Goal: Task Accomplishment & Management: Complete application form

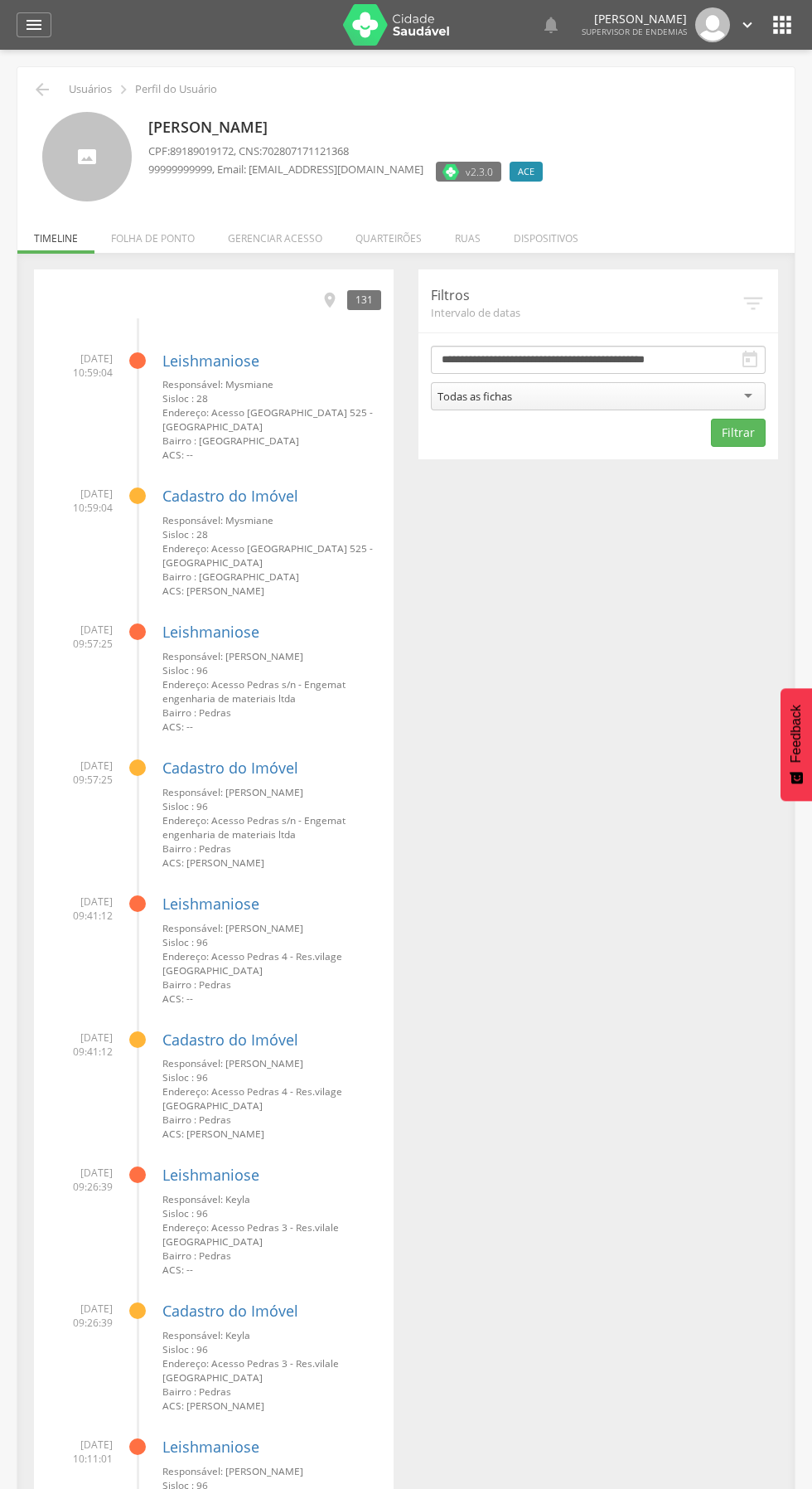
click at [447, 225] on li "Ruas" at bounding box center [467, 234] width 59 height 39
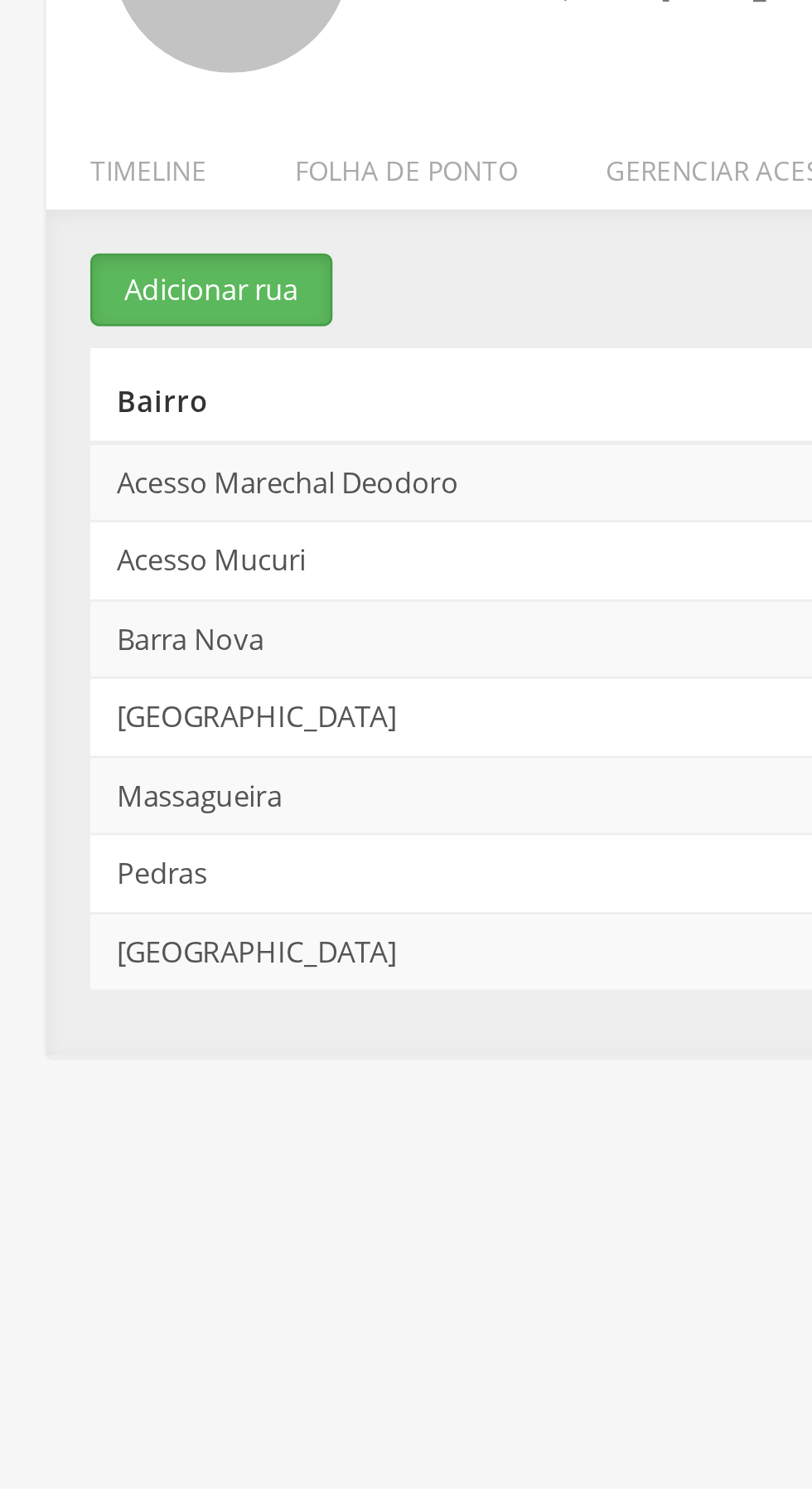
click at [69, 286] on button "Adicionar rua" at bounding box center [79, 283] width 91 height 27
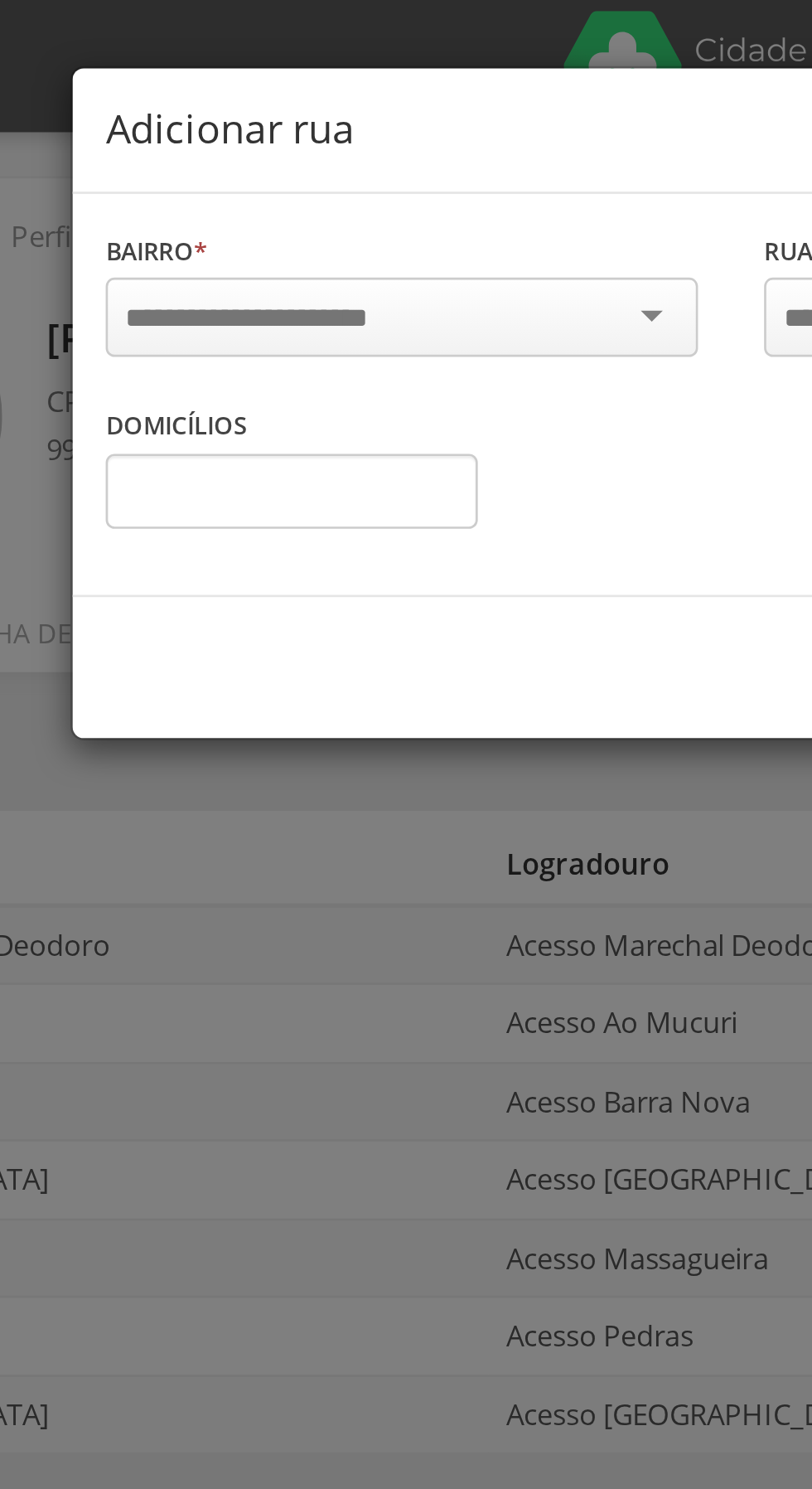
click at [367, 124] on div at bounding box center [281, 119] width 223 height 30
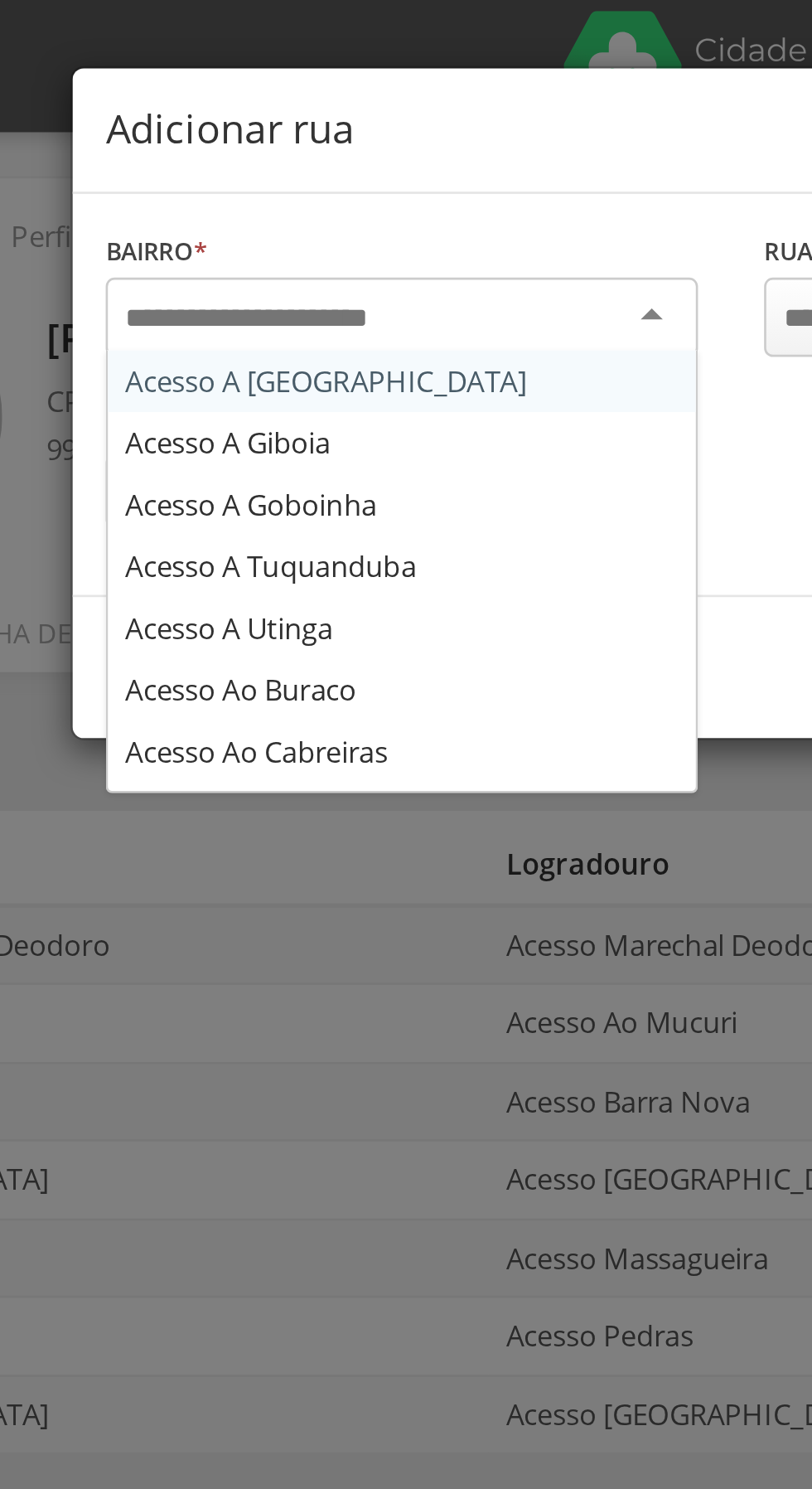
type input "*"
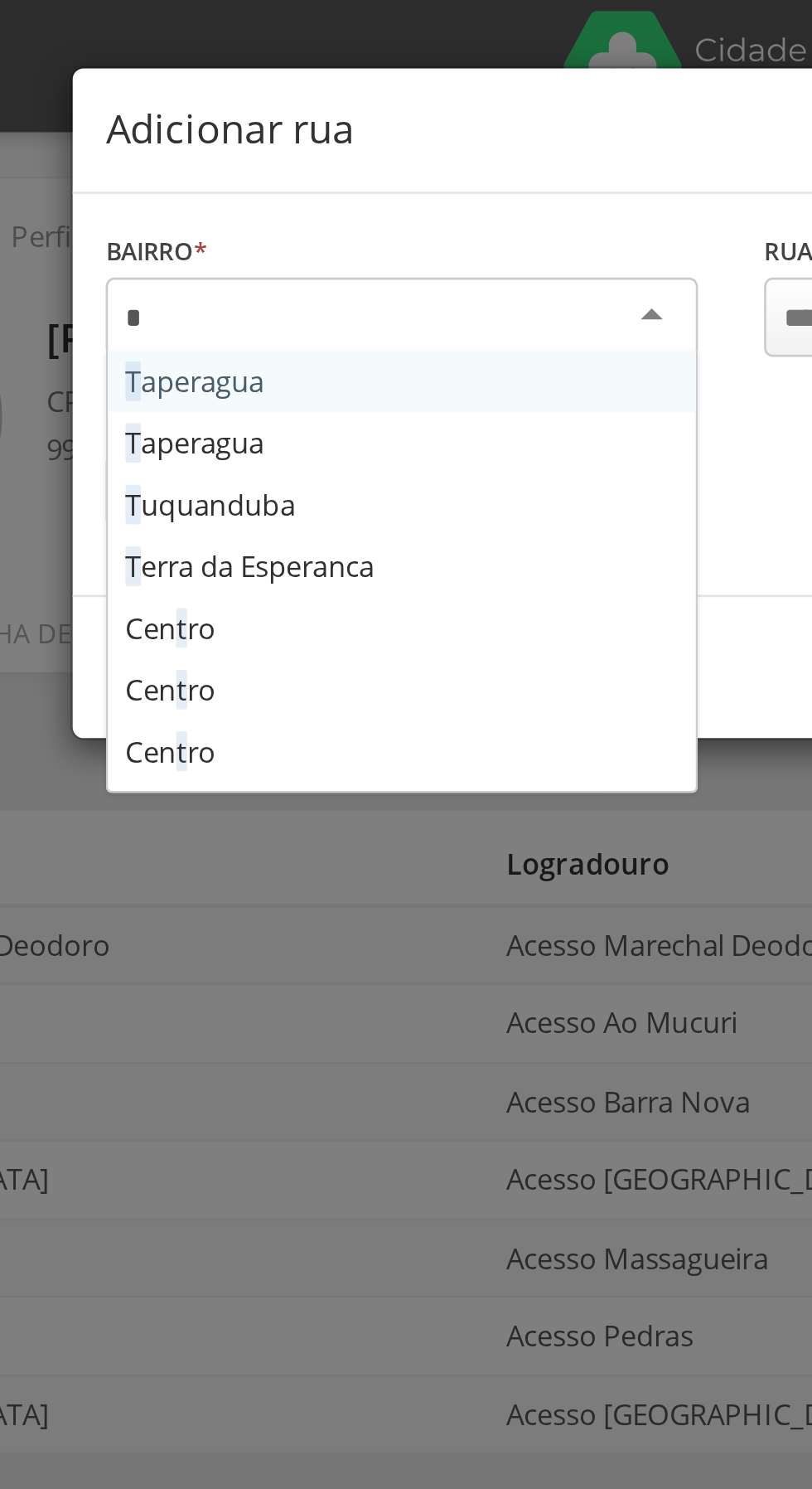
click at [195, 143] on div "Bairro * T aperagua T aperagua T uquanduba T erra da Esperanca Cen t ro Cen t r…" at bounding box center [281, 118] width 248 height 66
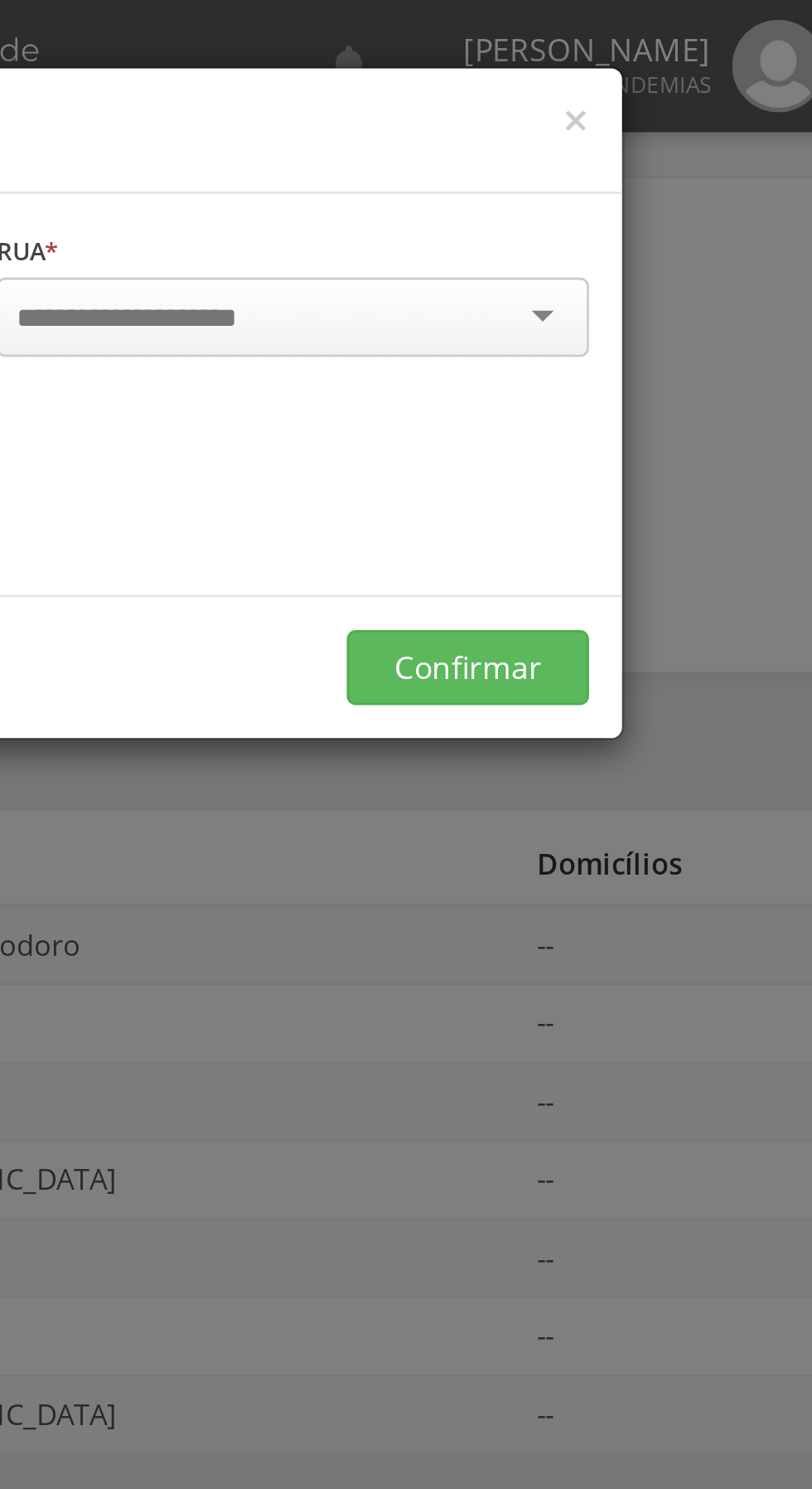
click at [610, 125] on div at bounding box center [530, 119] width 223 height 30
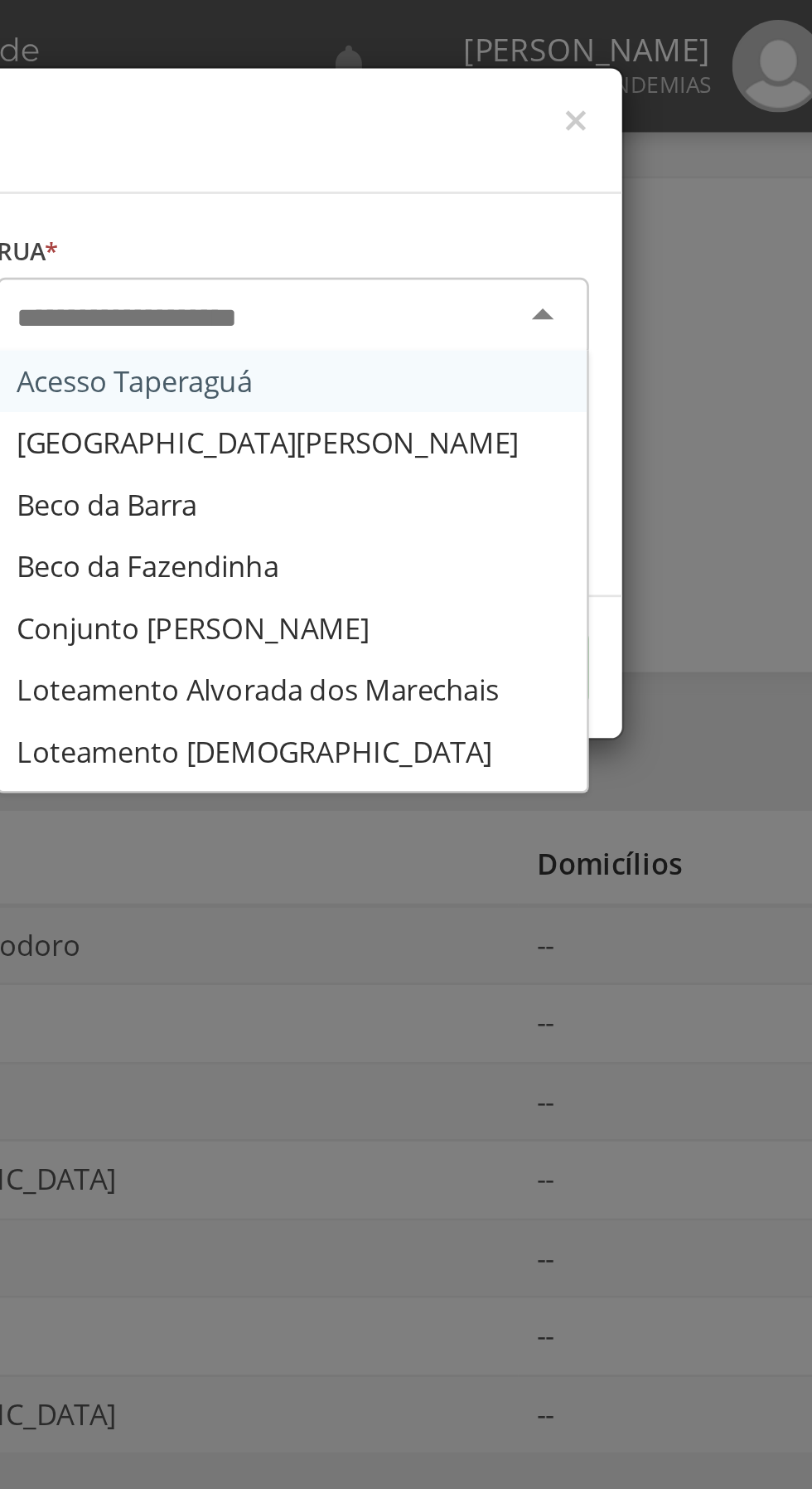
click at [460, 145] on div "Rua * Acesso Taperaguá [GEOGRAPHIC_DATA] [GEOGRAPHIC_DATA] [GEOGRAPHIC_DATA] [P…" at bounding box center [530, 118] width 248 height 66
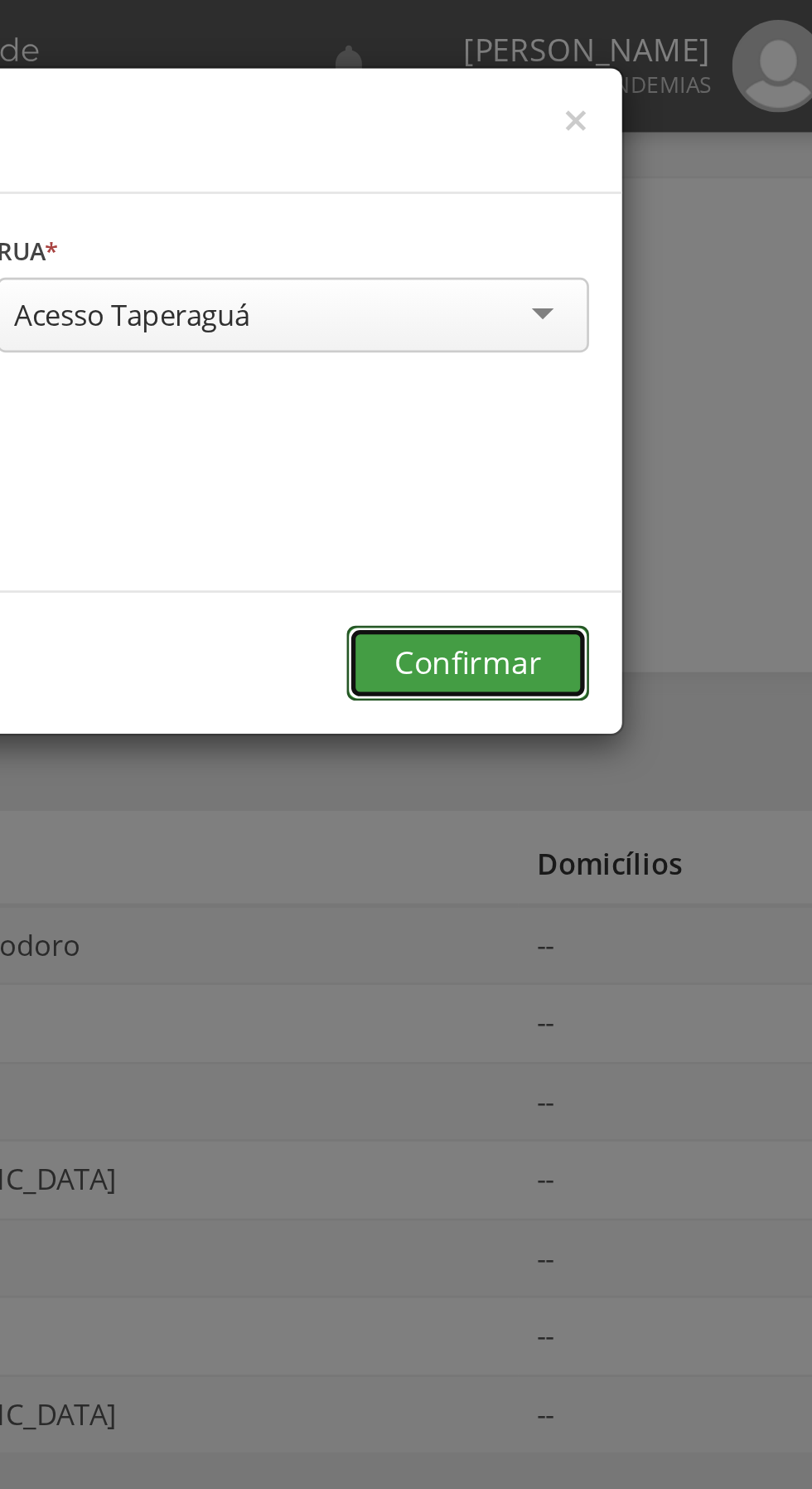
click at [577, 255] on button "Confirmar" at bounding box center [595, 249] width 91 height 28
